Goal: Information Seeking & Learning: Learn about a topic

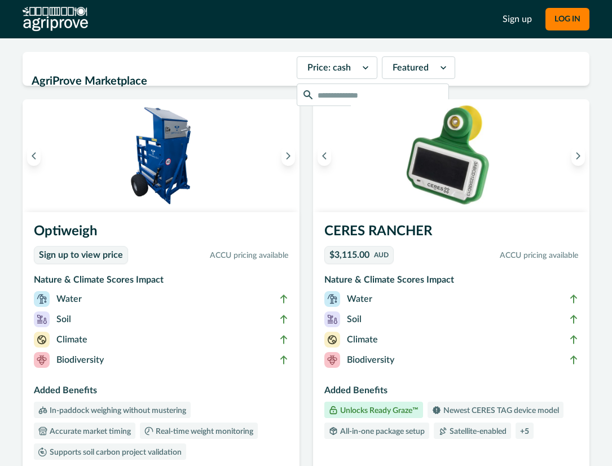
click at [38, 14] on img at bounding box center [55, 19] width 65 height 25
click at [42, 21] on img at bounding box center [55, 19] width 65 height 25
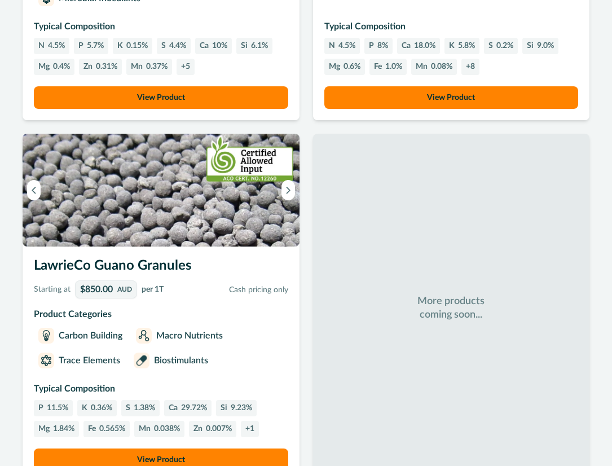
scroll to position [1535, 0]
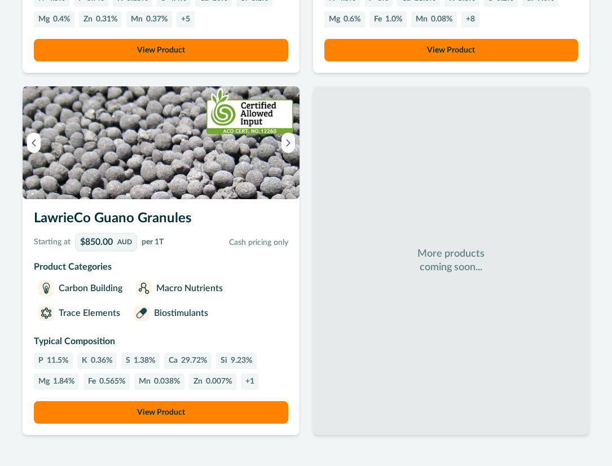
click at [128, 159] on img at bounding box center [161, 142] width 277 height 113
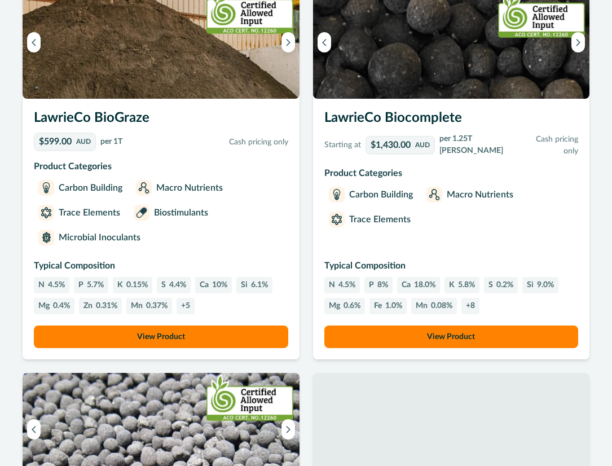
scroll to position [1228, 0]
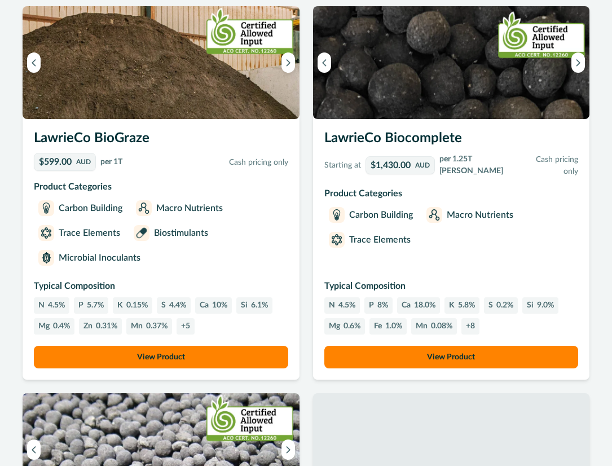
click at [413, 83] on img at bounding box center [451, 62] width 277 height 113
drag, startPoint x: 415, startPoint y: 79, endPoint x: 411, endPoint y: 89, distance: 10.9
click at [415, 84] on img at bounding box center [451, 62] width 277 height 113
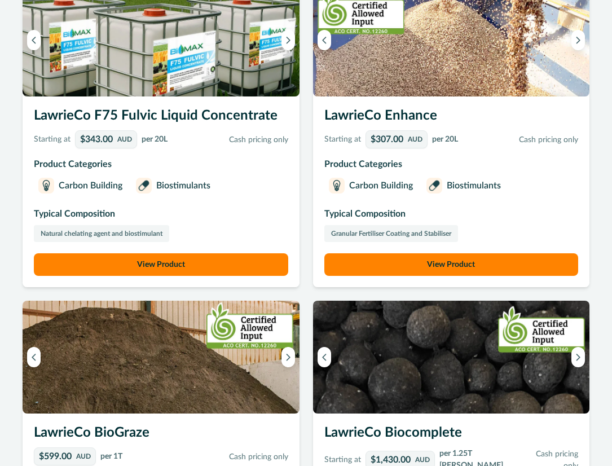
scroll to position [921, 0]
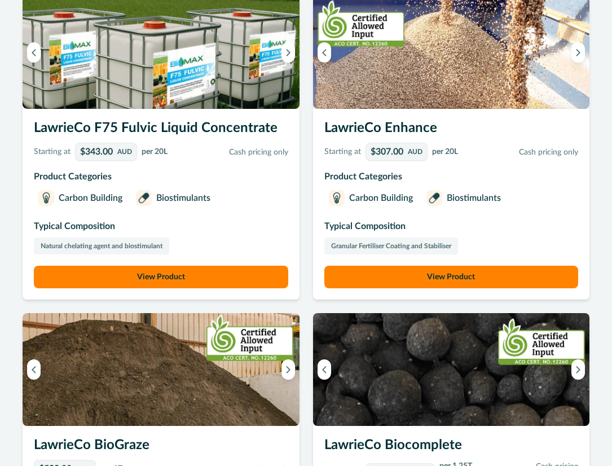
click at [410, 76] on img at bounding box center [451, 52] width 277 height 113
click at [464, 196] on p "Biostimulants" at bounding box center [474, 198] width 54 height 14
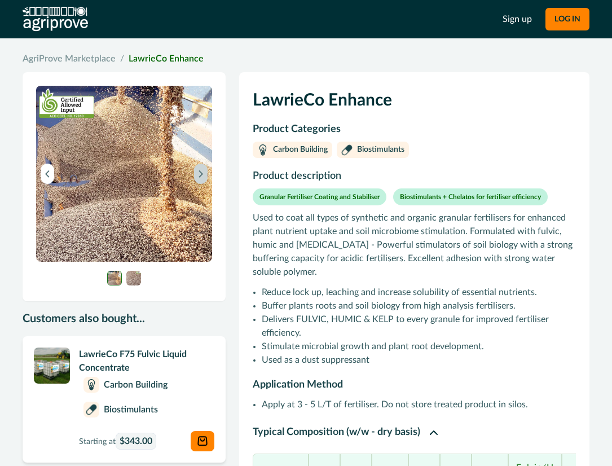
click at [198, 173] on icon "Next image" at bounding box center [201, 174] width 8 height 8
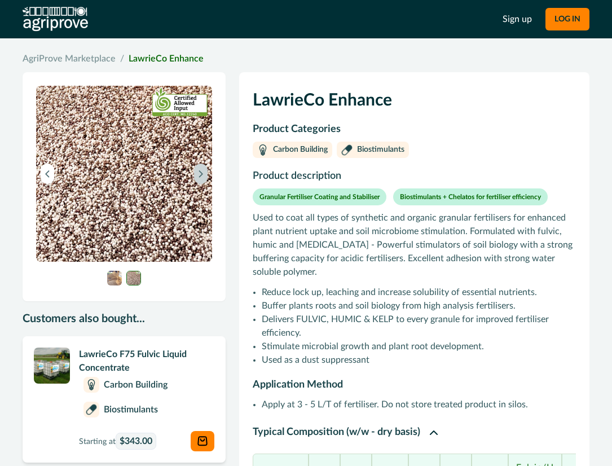
click at [201, 177] on icon "Next image" at bounding box center [201, 174] width 8 height 8
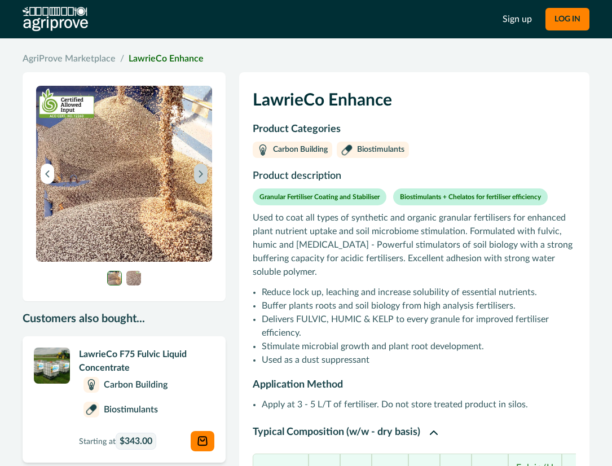
click at [201, 177] on icon "Next image" at bounding box center [201, 174] width 8 height 8
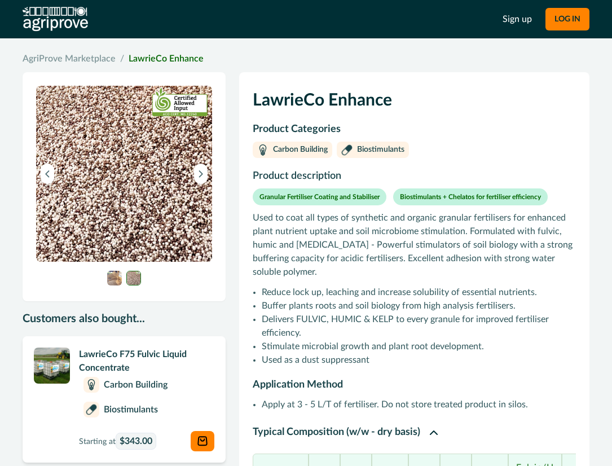
click at [117, 172] on img at bounding box center [124, 174] width 176 height 176
drag, startPoint x: 391, startPoint y: 101, endPoint x: 236, endPoint y: 100, distance: 154.6
copy h1 "LawrieCo Enhance"
